Goal: Transaction & Acquisition: Purchase product/service

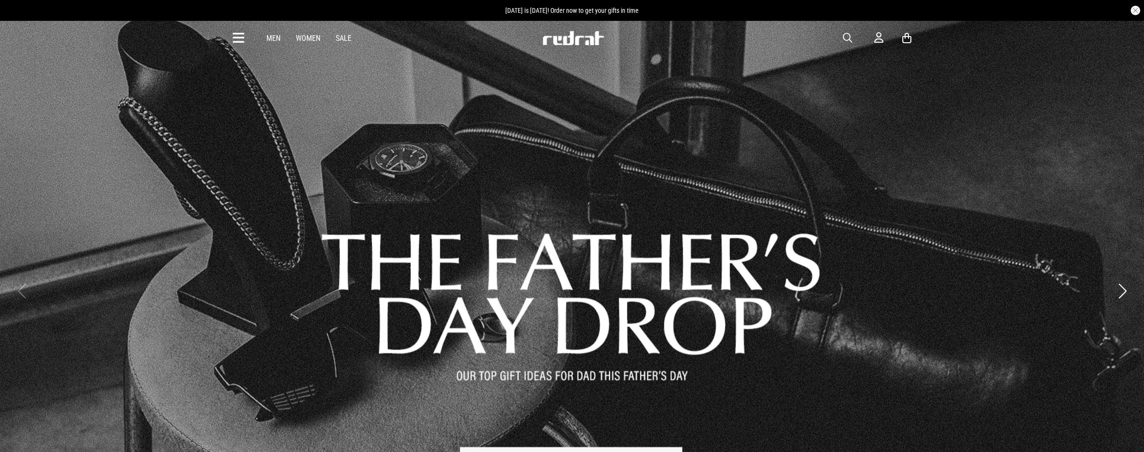
click at [852, 35] on span "button" at bounding box center [847, 37] width 9 height 11
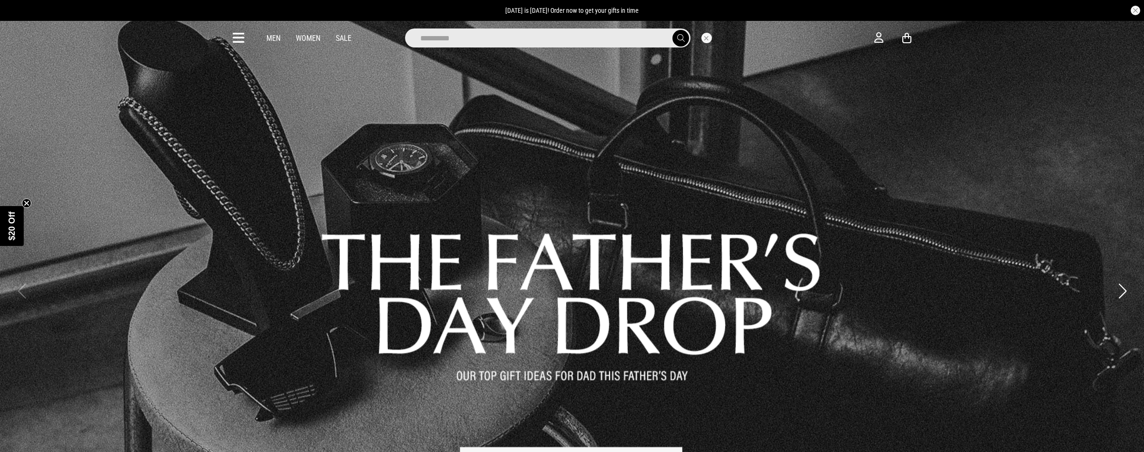
type input "**********"
click at [681, 38] on button "submit" at bounding box center [681, 38] width 17 height 17
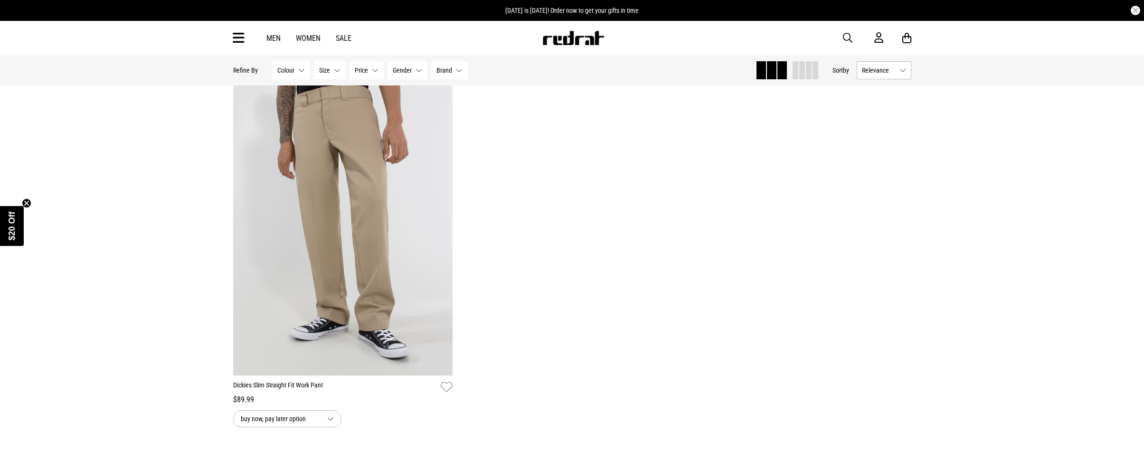
scroll to position [845, 0]
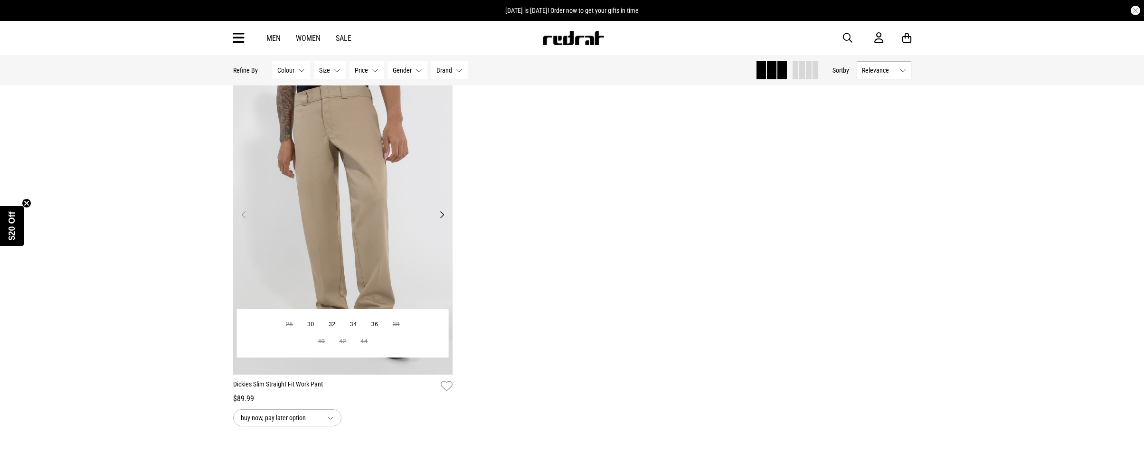
click at [376, 215] on img at bounding box center [343, 220] width 220 height 308
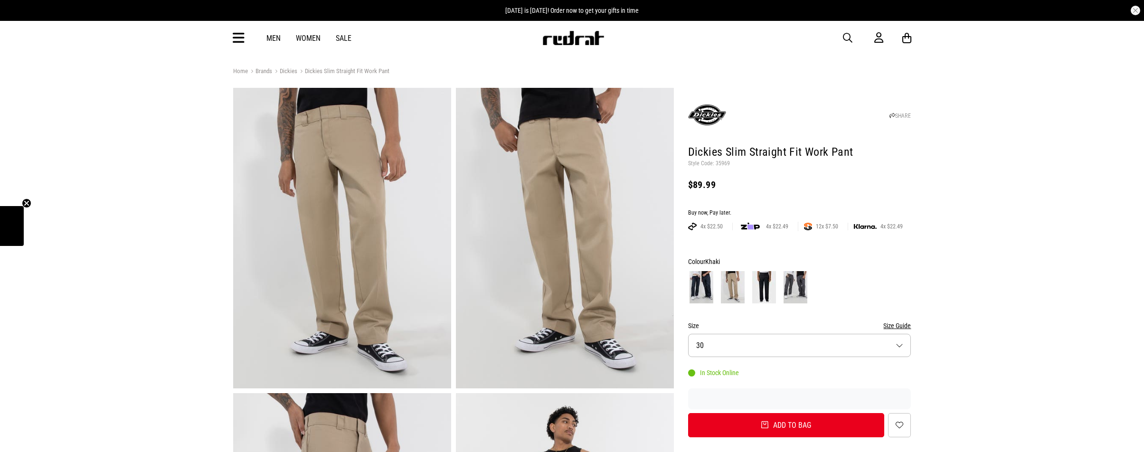
click at [843, 35] on span "button" at bounding box center [847, 37] width 9 height 11
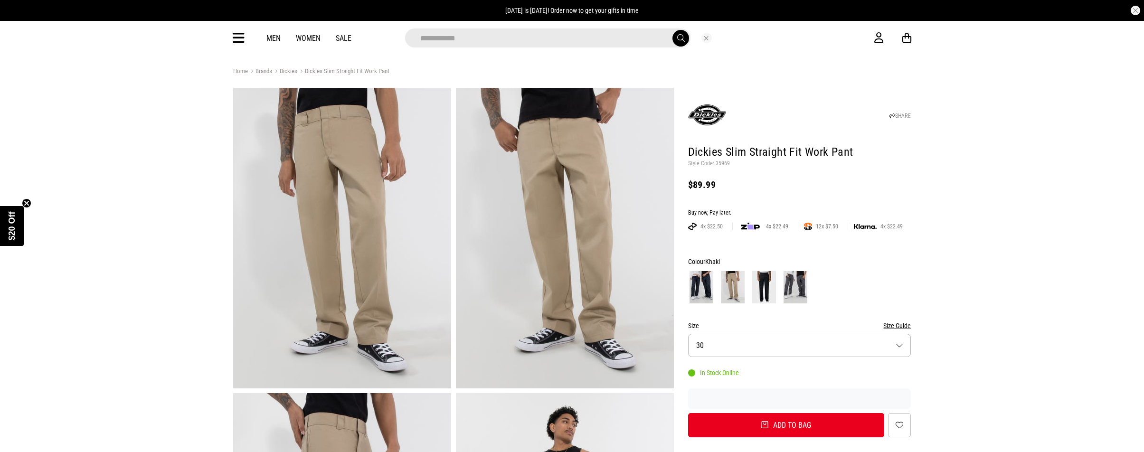
type input "**********"
click at [681, 38] on button "submit" at bounding box center [681, 38] width 17 height 17
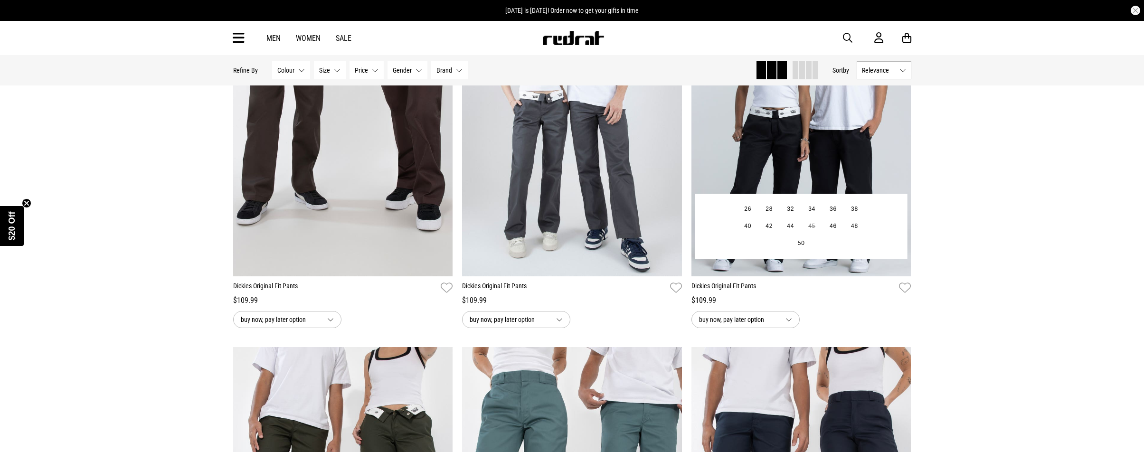
scroll to position [1698, 0]
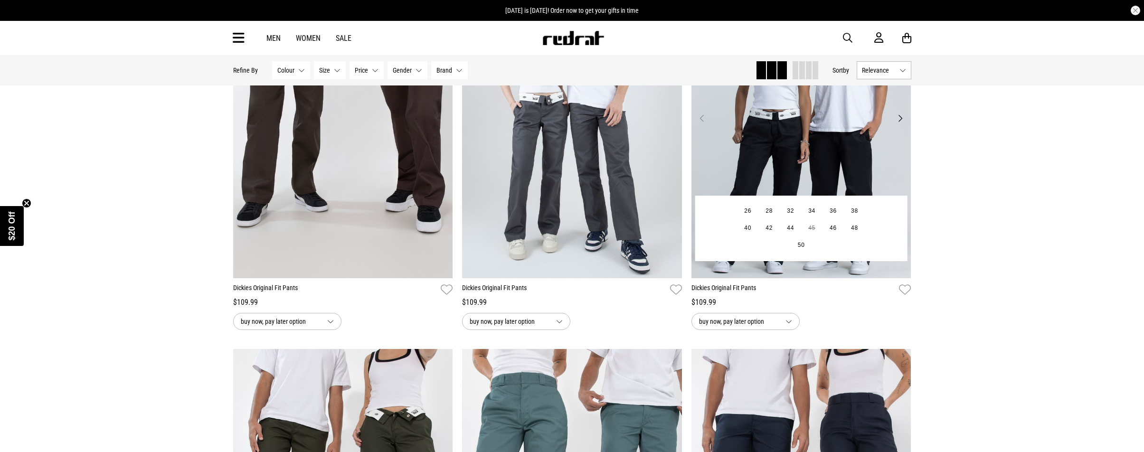
click at [810, 150] on img at bounding box center [802, 124] width 220 height 308
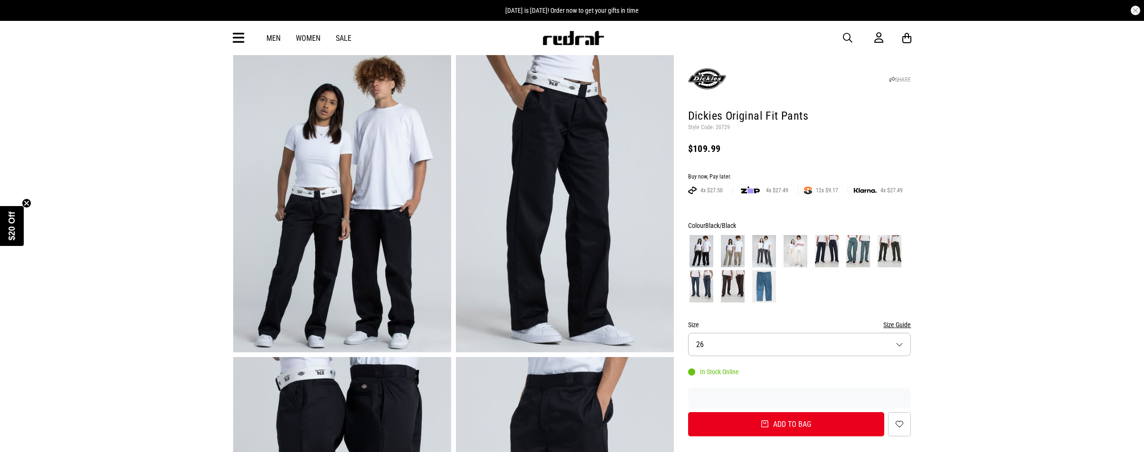
click at [794, 249] on img at bounding box center [796, 251] width 24 height 32
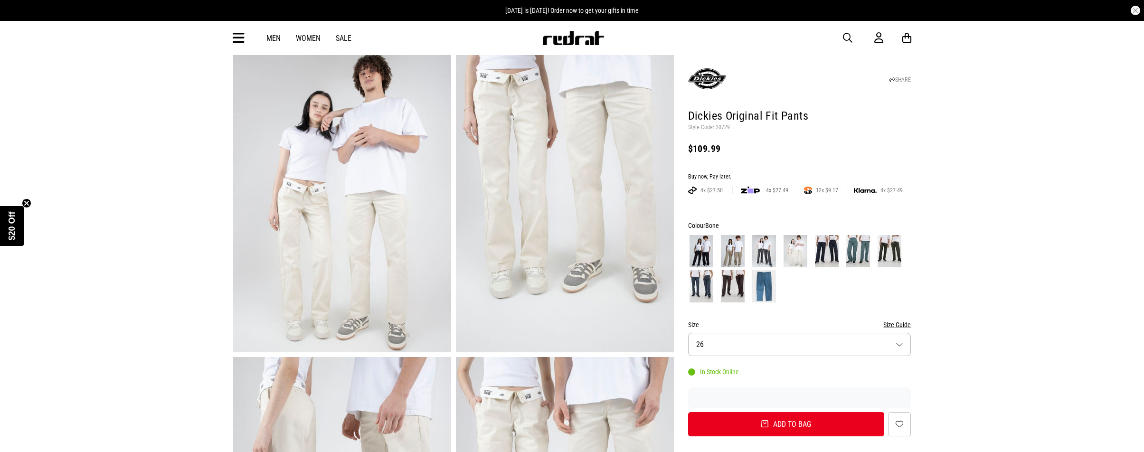
click at [757, 247] on img at bounding box center [764, 251] width 24 height 32
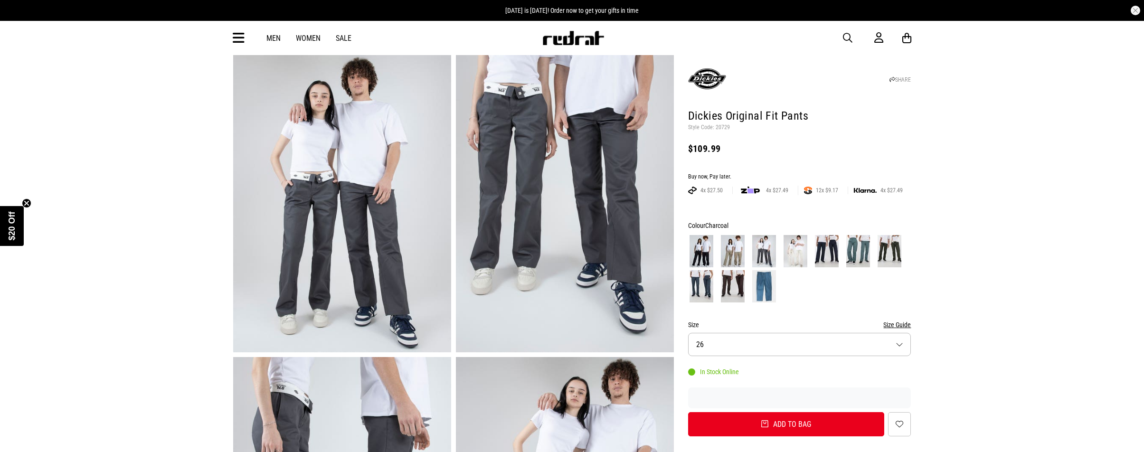
click at [729, 248] on img at bounding box center [733, 251] width 24 height 32
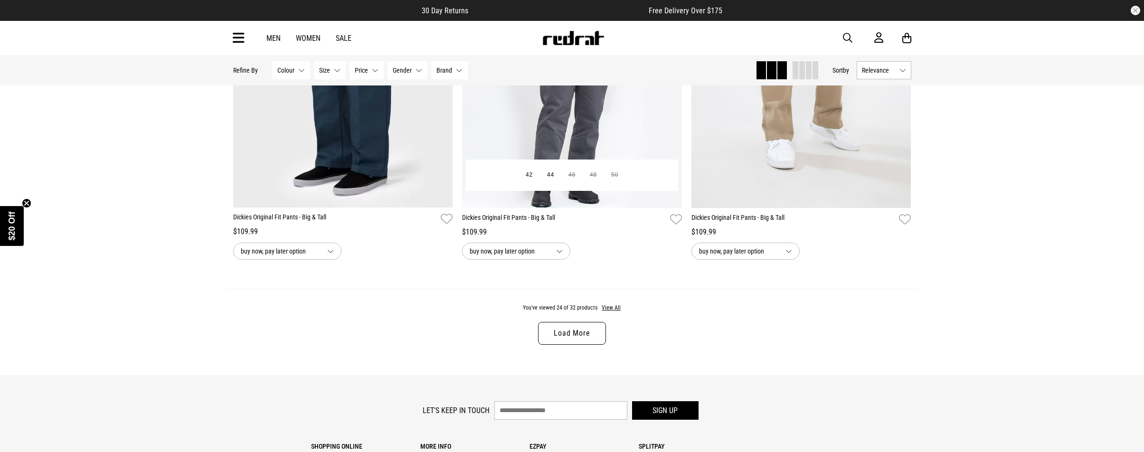
scroll to position [2954, 0]
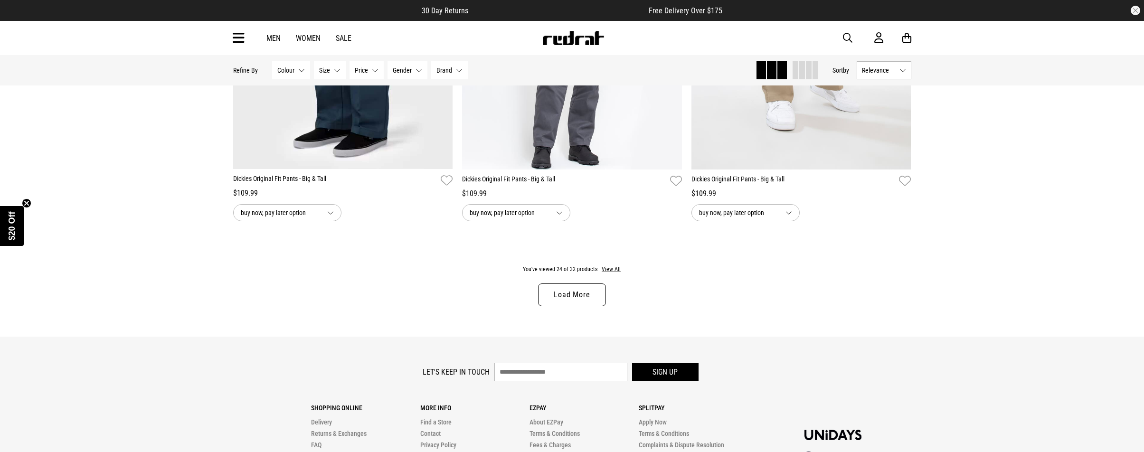
click at [574, 294] on link "Load More" at bounding box center [571, 295] width 67 height 23
